Goal: Information Seeking & Learning: Understand process/instructions

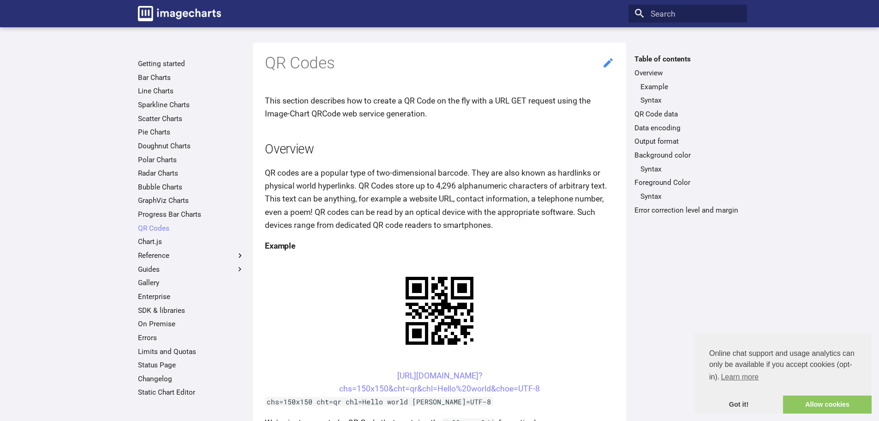
click at [607, 67] on icon at bounding box center [608, 63] width 12 height 12
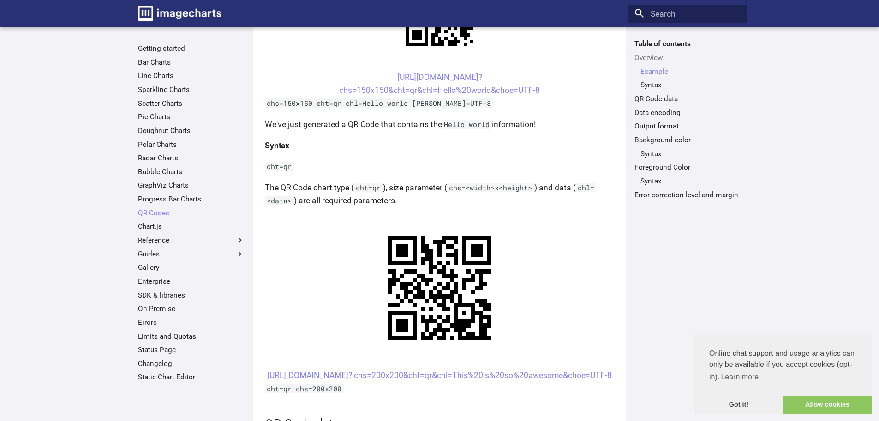
scroll to position [323, 0]
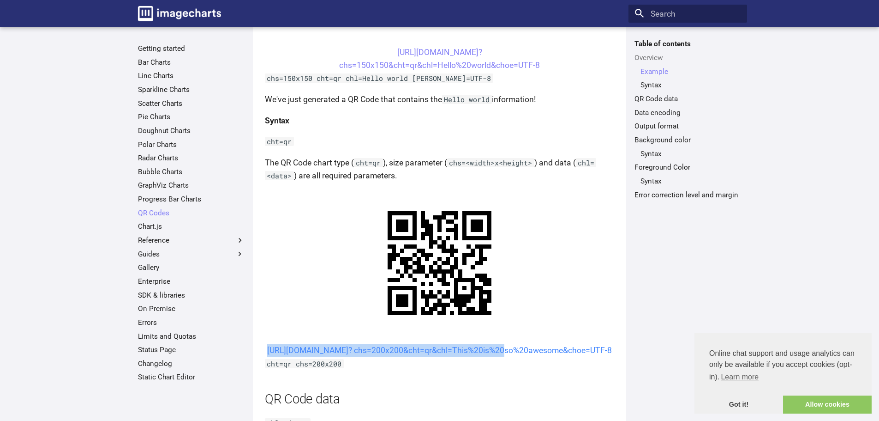
drag, startPoint x: 379, startPoint y: 348, endPoint x: 407, endPoint y: 363, distance: 32.0
click at [407, 356] on center "[URL][DOMAIN_NAME]? chs=200x200&cht=qr&chl=This%20is%20so%20awesome&choe=UTF-8" at bounding box center [439, 349] width 349 height 13
copy link "[URL][DOMAIN_NAME]? chs=200x200&cht=qr&chl="
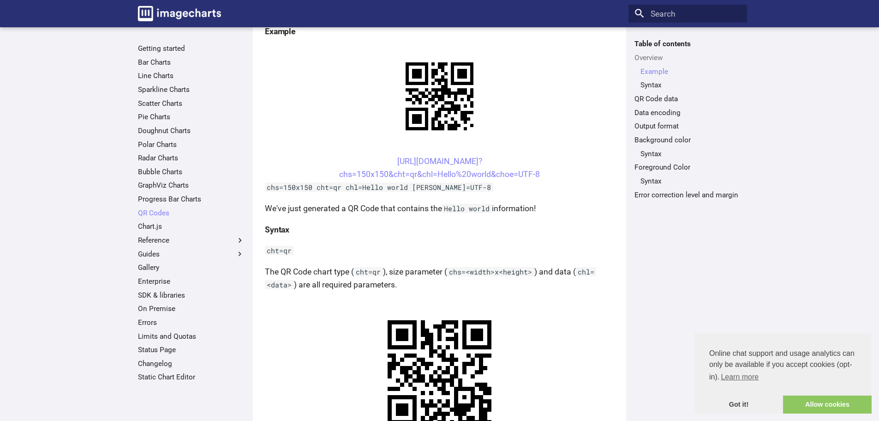
scroll to position [213, 0]
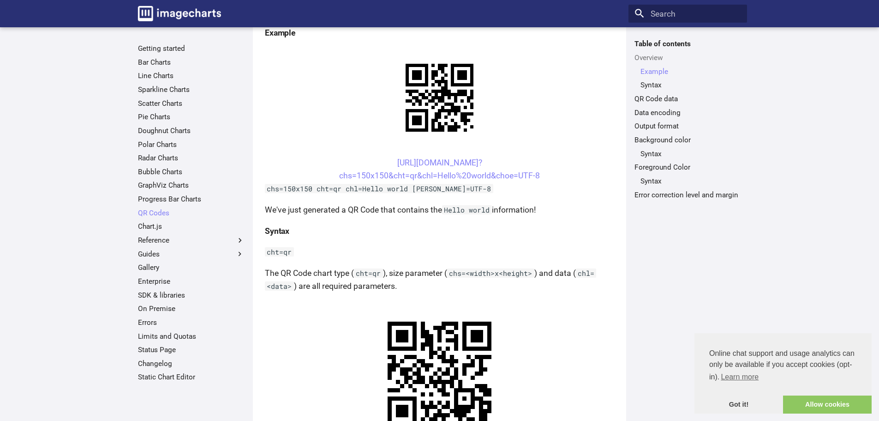
click at [511, 248] on p "cht=qr" at bounding box center [439, 251] width 349 height 13
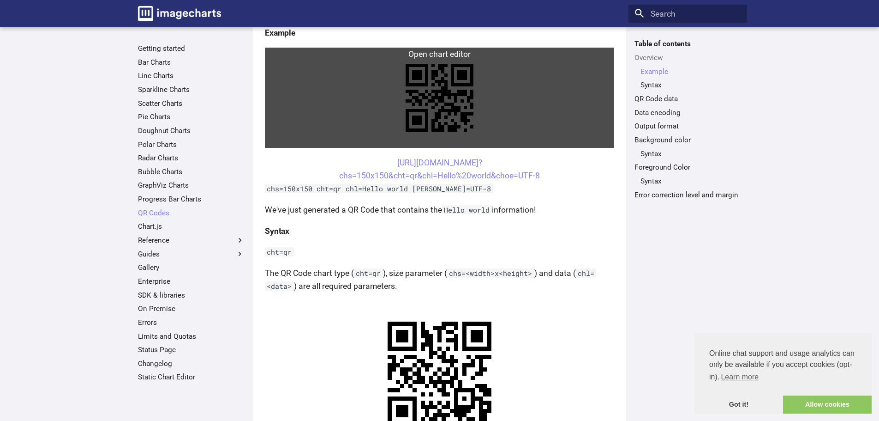
click at [353, 139] on link at bounding box center [439, 98] width 349 height 100
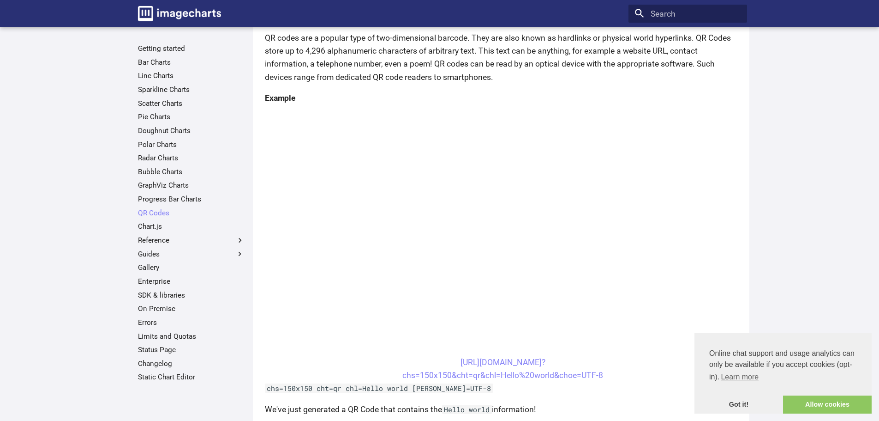
scroll to position [138, 0]
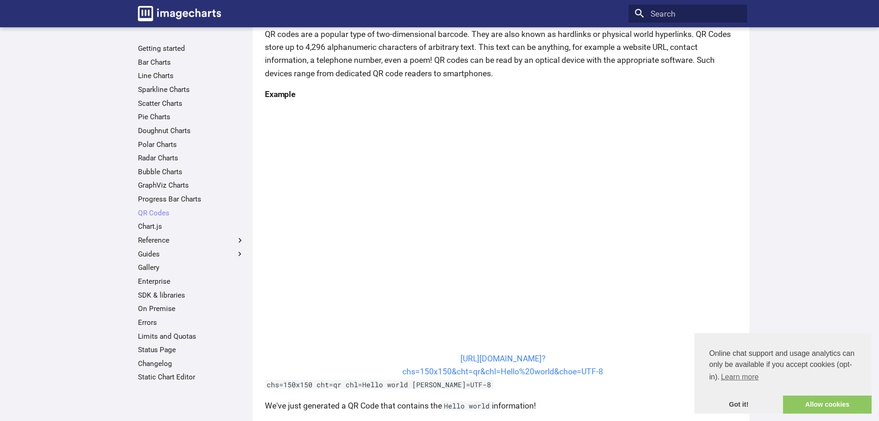
click at [451, 358] on link "[URL][DOMAIN_NAME]? chs=150x150&cht=qr&chl=Hello%20world&choe=UTF-8" at bounding box center [503, 365] width 201 height 22
drag, startPoint x: 442, startPoint y: 357, endPoint x: 499, endPoint y: 374, distance: 59.7
click at [499, 374] on center "[URL][DOMAIN_NAME]? chs=150x150&cht=qr&chl=Hello%20world&choe=UTF-8" at bounding box center [503, 365] width 476 height 26
copy link "[URL][DOMAIN_NAME]? chs=150x150&cht=qr&chl="
